Goal: Book appointment/travel/reservation

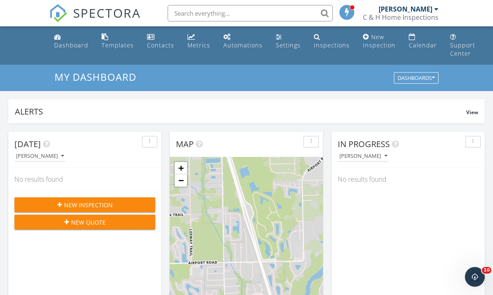
click at [409, 43] on div "Calendar" at bounding box center [423, 45] width 28 height 8
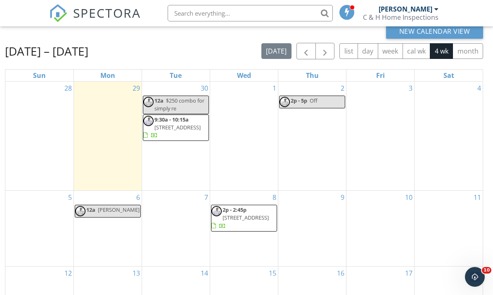
scroll to position [78, 0]
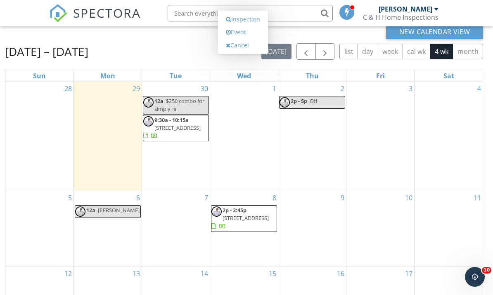
click at [241, 39] on link "Event" at bounding box center [243, 32] width 43 height 13
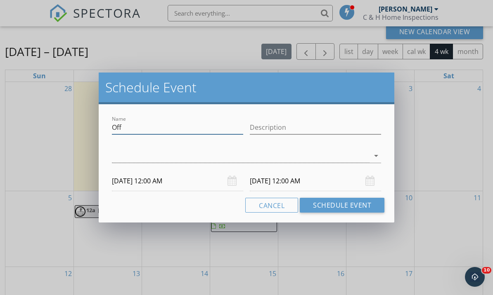
click at [120, 130] on input "Off" at bounding box center [177, 128] width 131 height 14
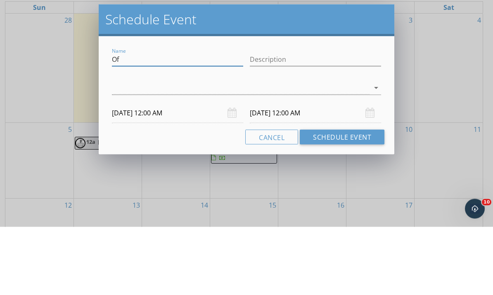
type input "O"
type input "Maybe big house"
click at [116, 149] on div at bounding box center [241, 156] width 258 height 14
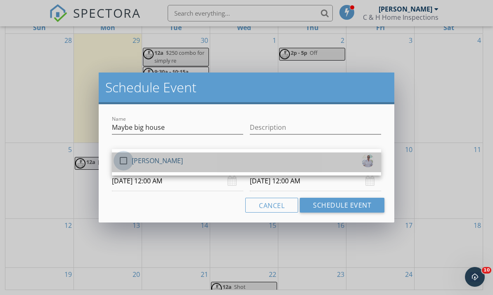
click at [123, 160] on div at bounding box center [123, 161] width 14 height 14
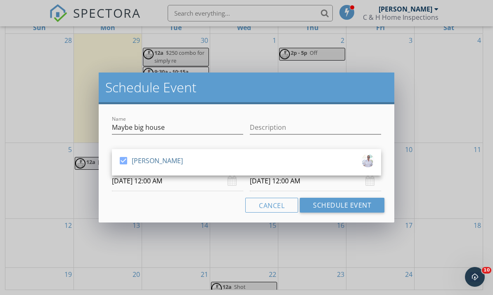
click at [333, 201] on button "Schedule Event" at bounding box center [342, 205] width 85 height 15
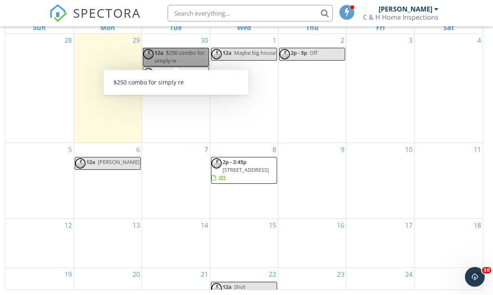
click at [161, 48] on link "12a $250 combo for simply re" at bounding box center [176, 57] width 66 height 18
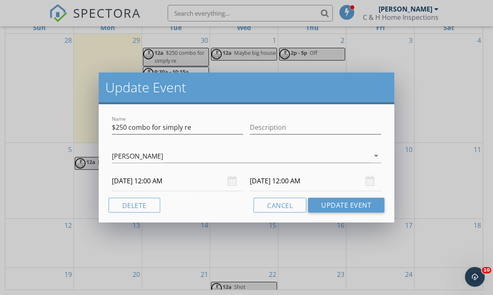
click at [123, 205] on button "Delete" at bounding box center [135, 205] width 52 height 15
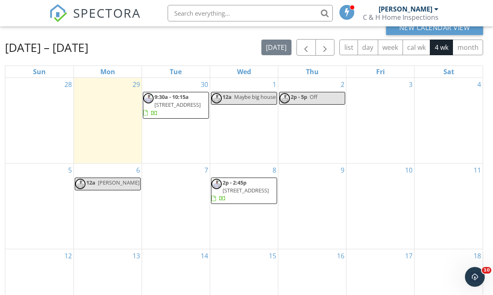
scroll to position [82, 0]
